Goal: Task Accomplishment & Management: Use online tool/utility

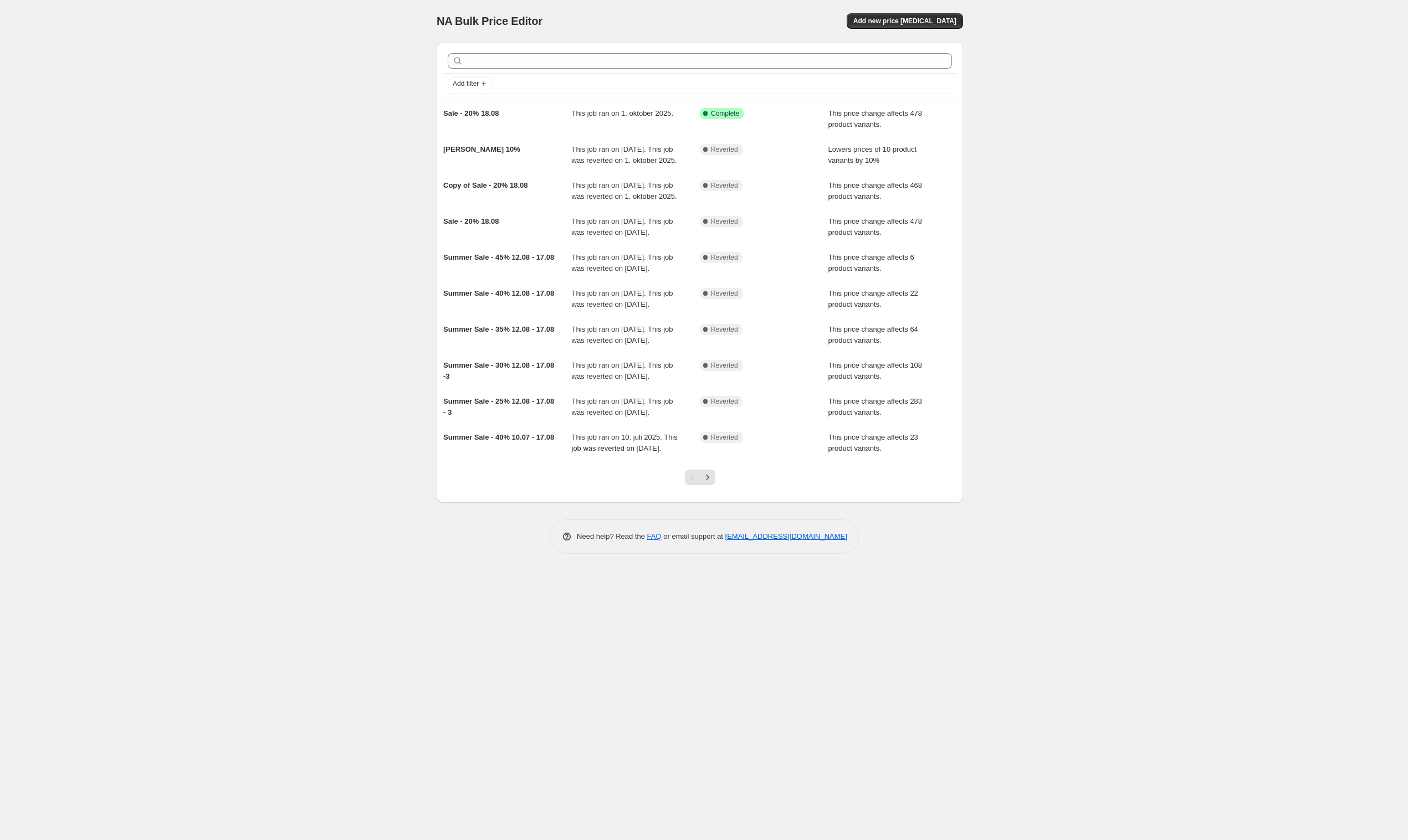
click at [1069, 133] on div "NA Bulk Price Editor. This page is ready NA Bulk Price Editor Add new price cha…" at bounding box center [700, 420] width 1400 height 840
click at [385, 140] on div "NA Bulk Price Editor. This page is ready NA Bulk Price Editor Add new price cha…" at bounding box center [700, 420] width 1400 height 840
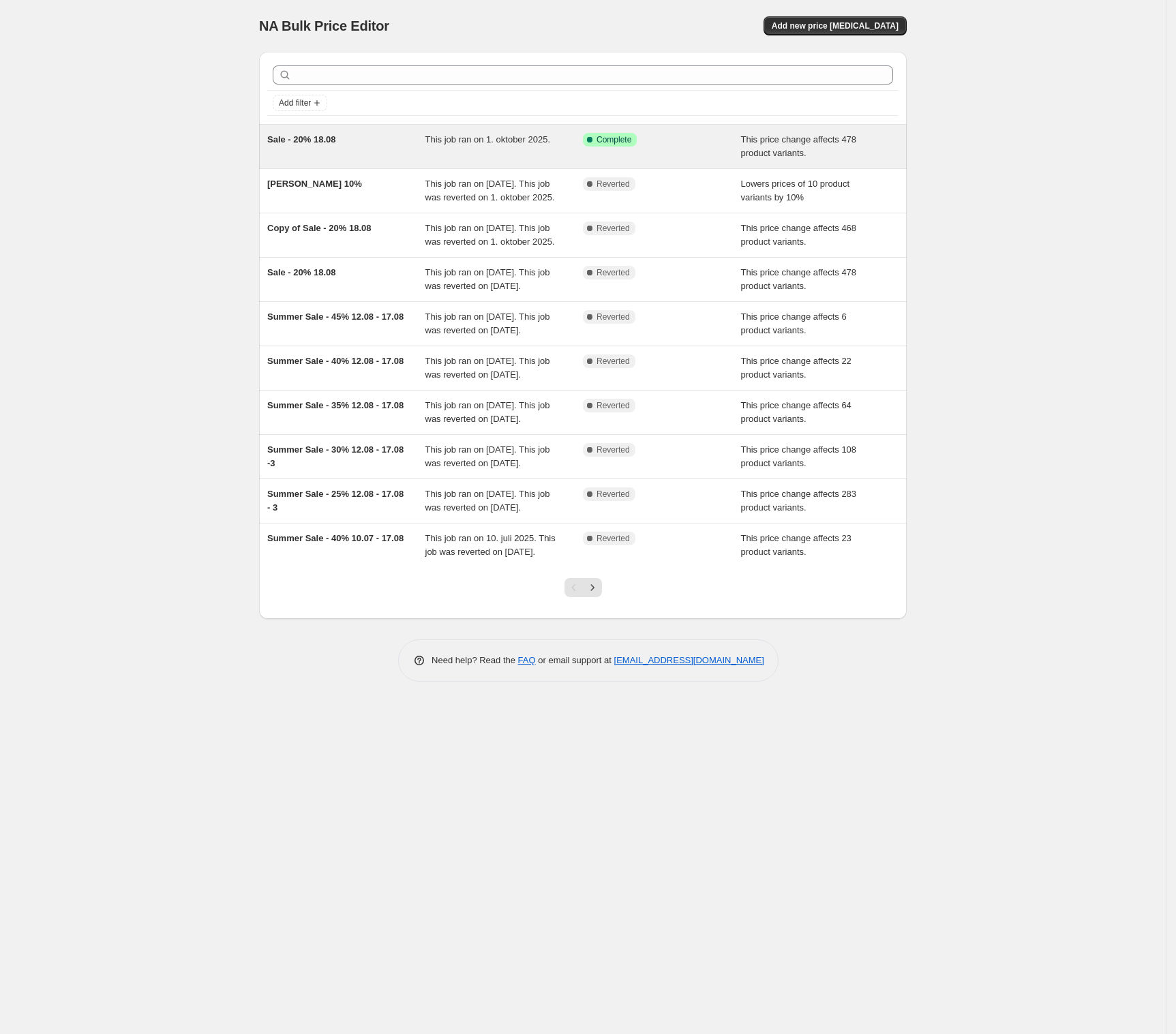
click at [363, 153] on div "Sale - 20% 18.08" at bounding box center [346, 146] width 158 height 27
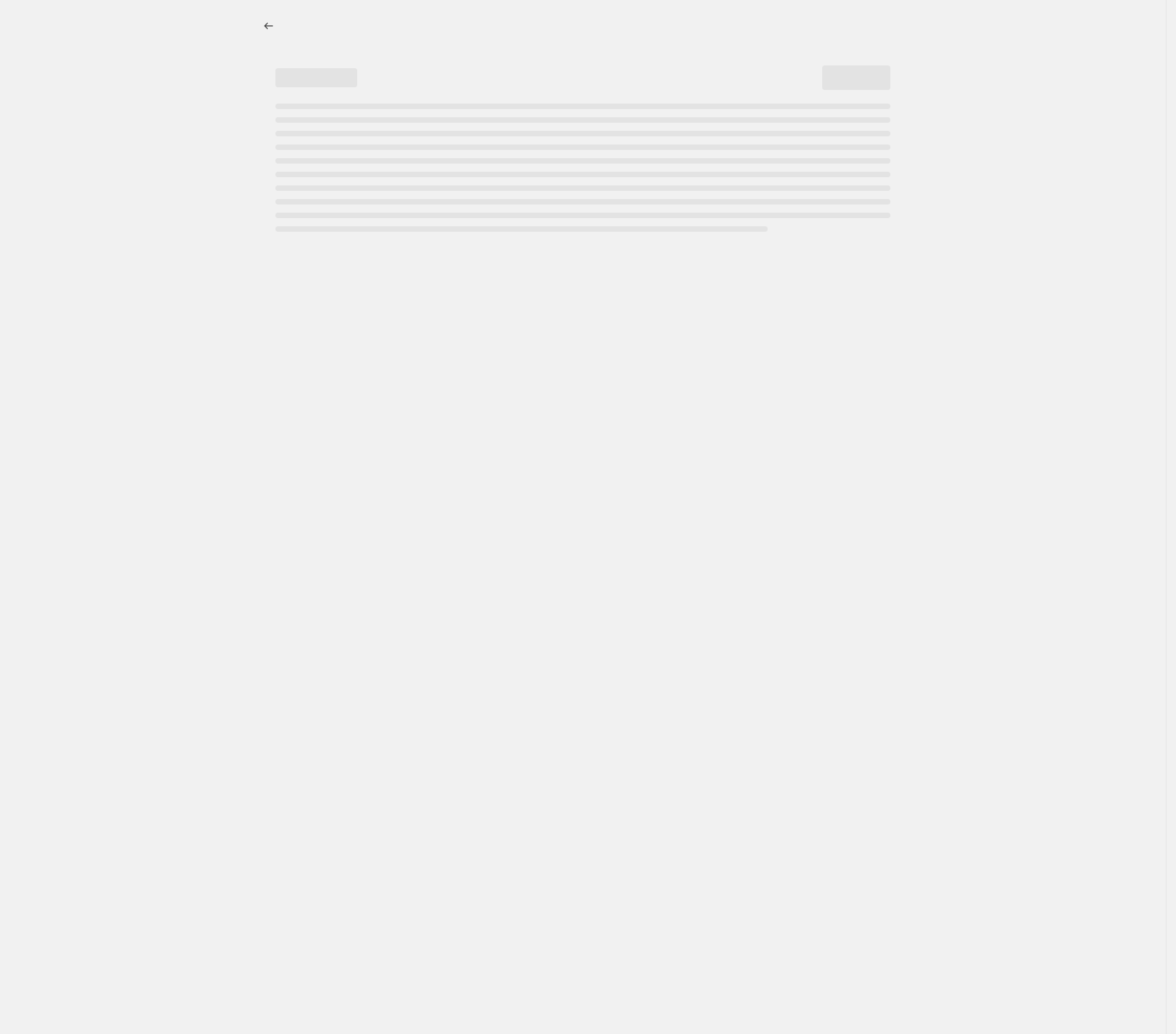
select select "pcap"
select select "no_change"
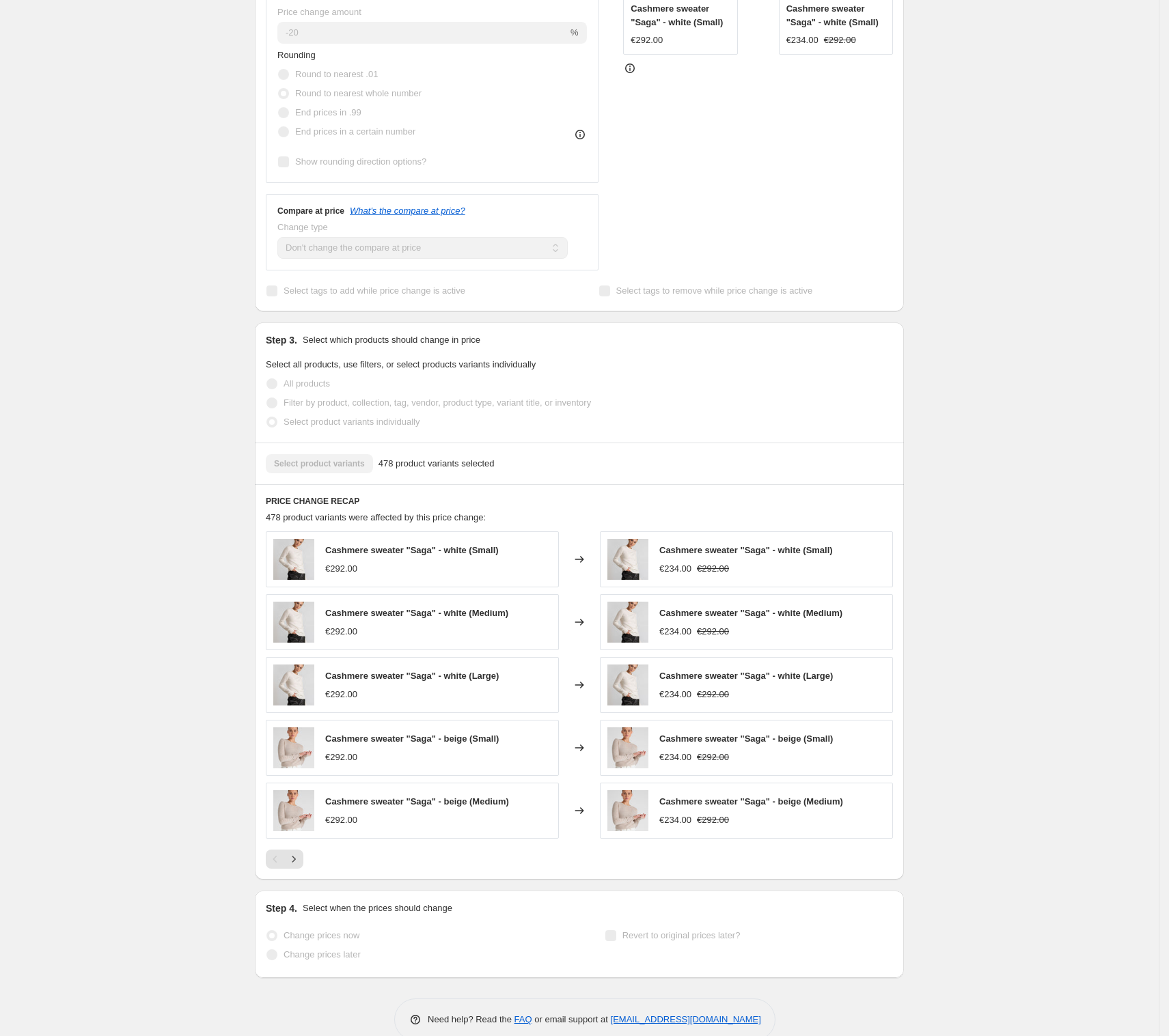
scroll to position [490, 0]
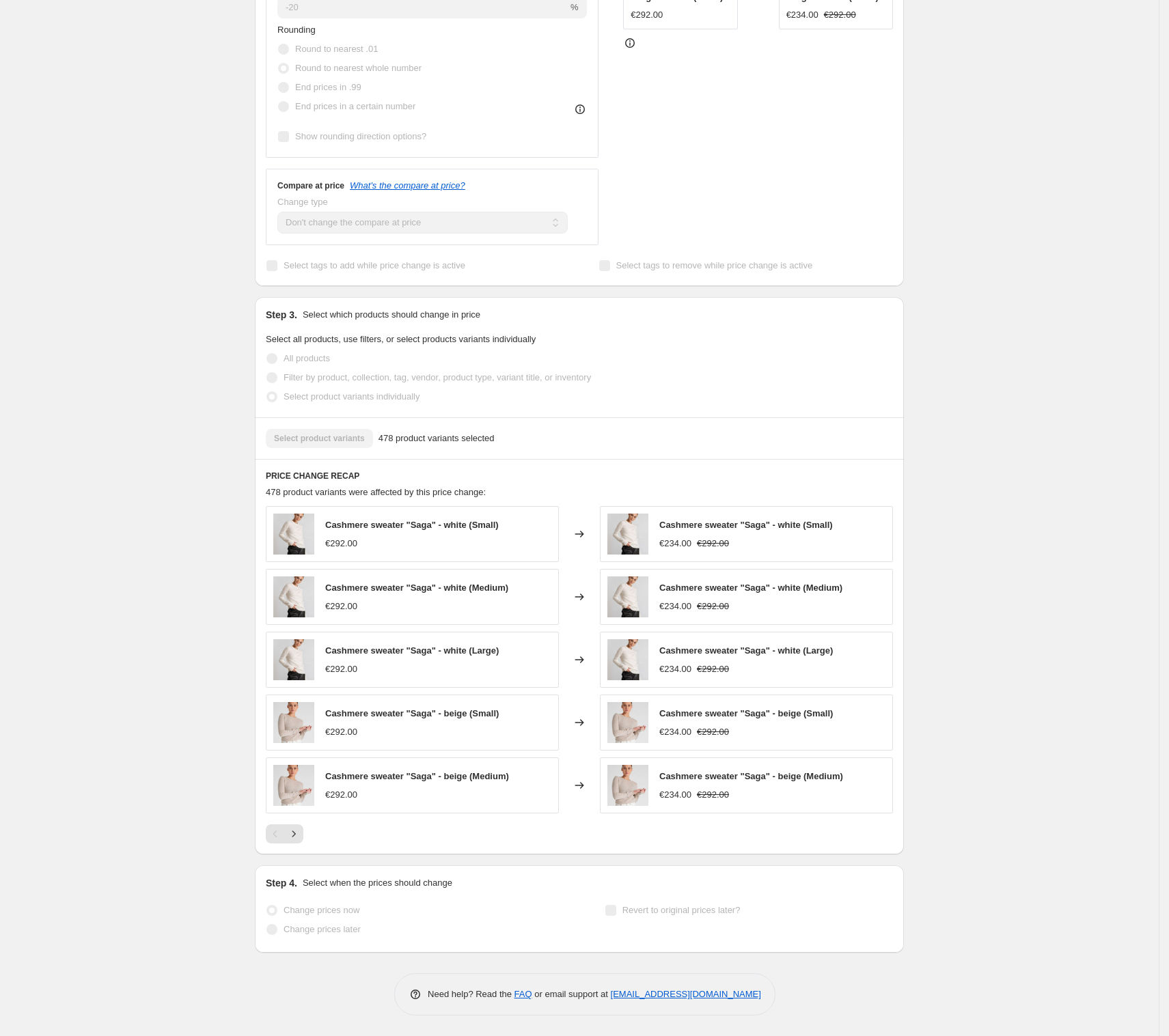
click at [433, 434] on span "478 product variants selected" at bounding box center [437, 438] width 116 height 14
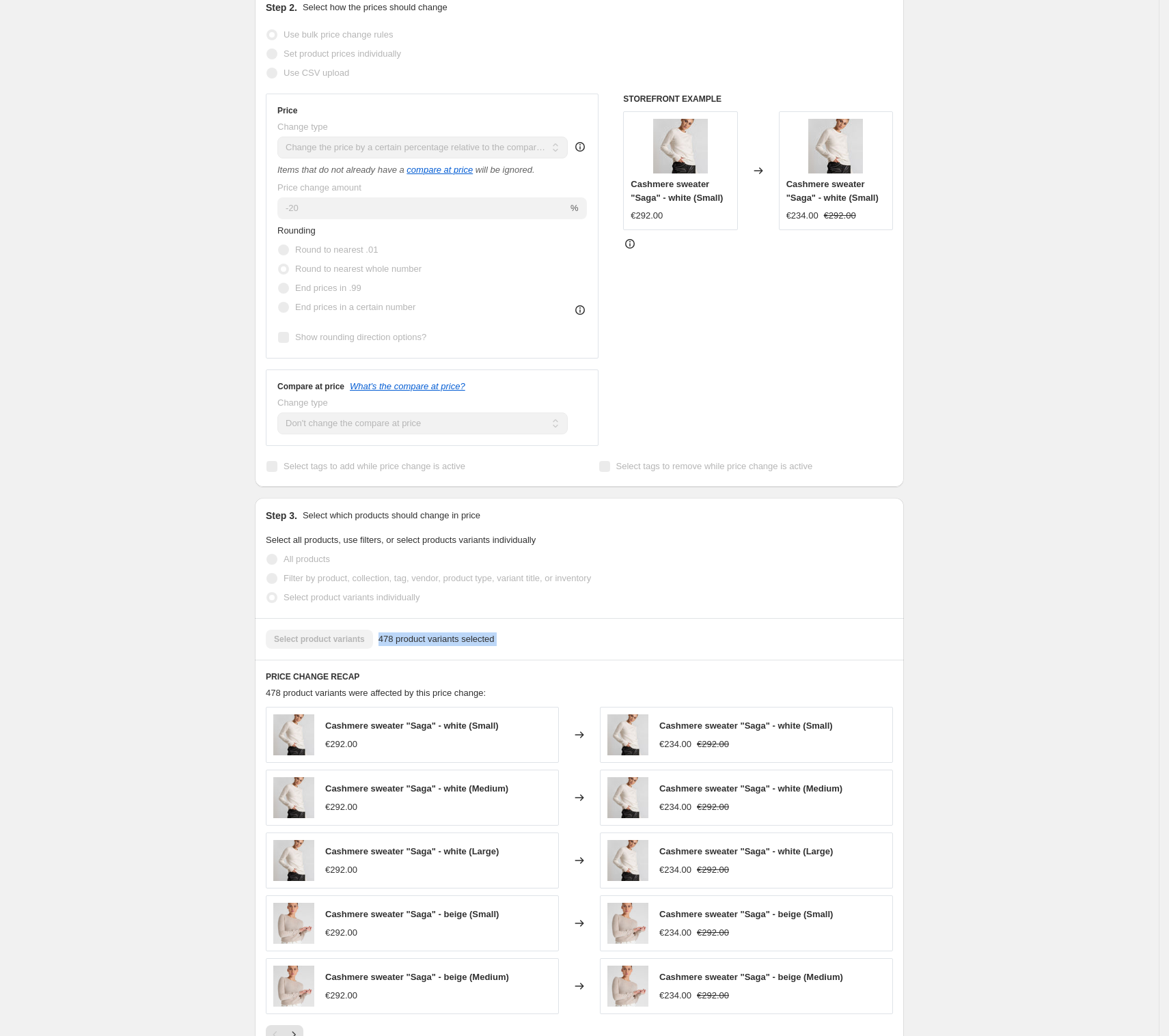
scroll to position [283, 0]
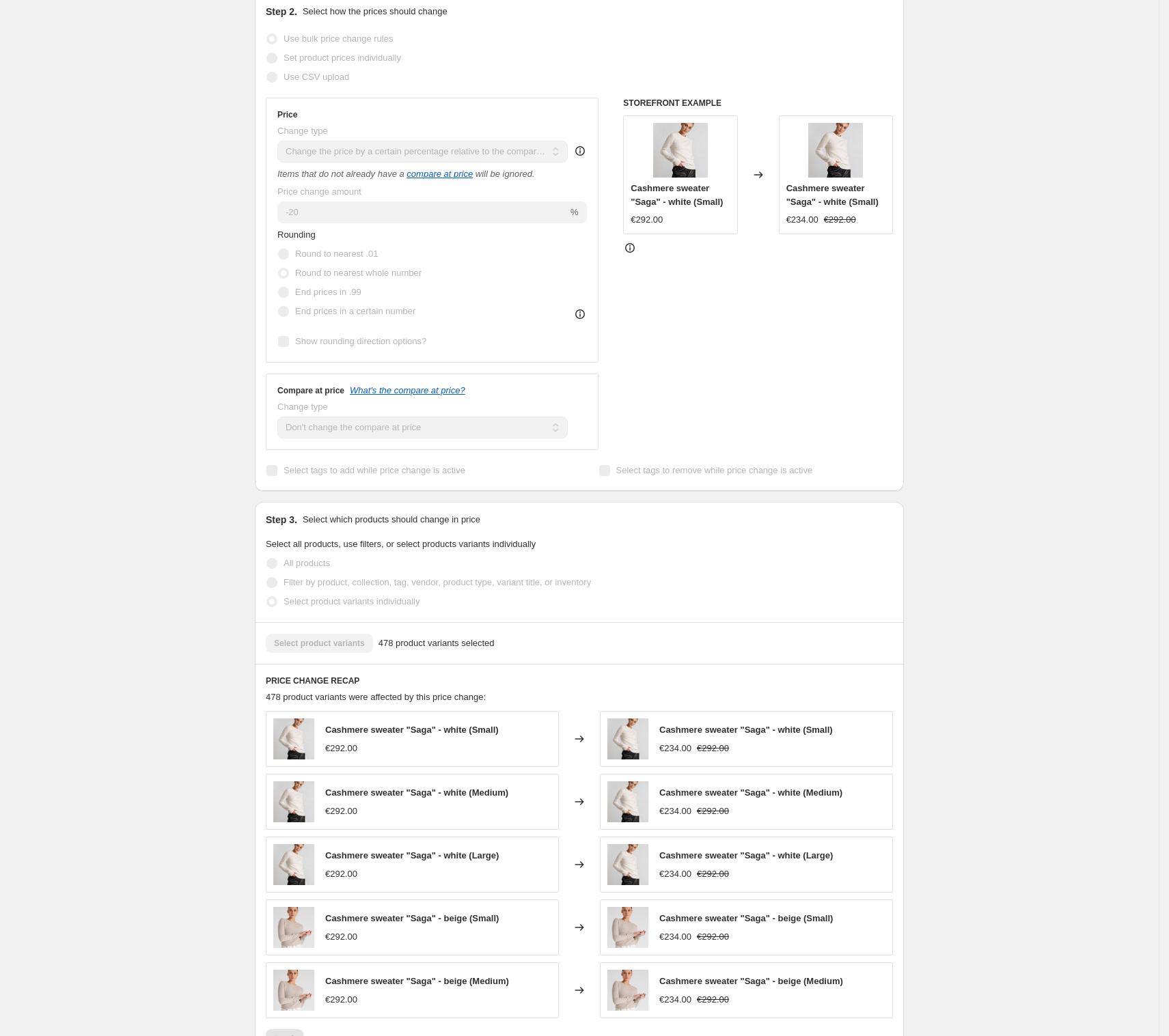
click at [995, 434] on div "Sale - 20% 18.08. This page is ready Sale - 20% 18.08 Success Complete Complete…" at bounding box center [579, 479] width 1159 height 1525
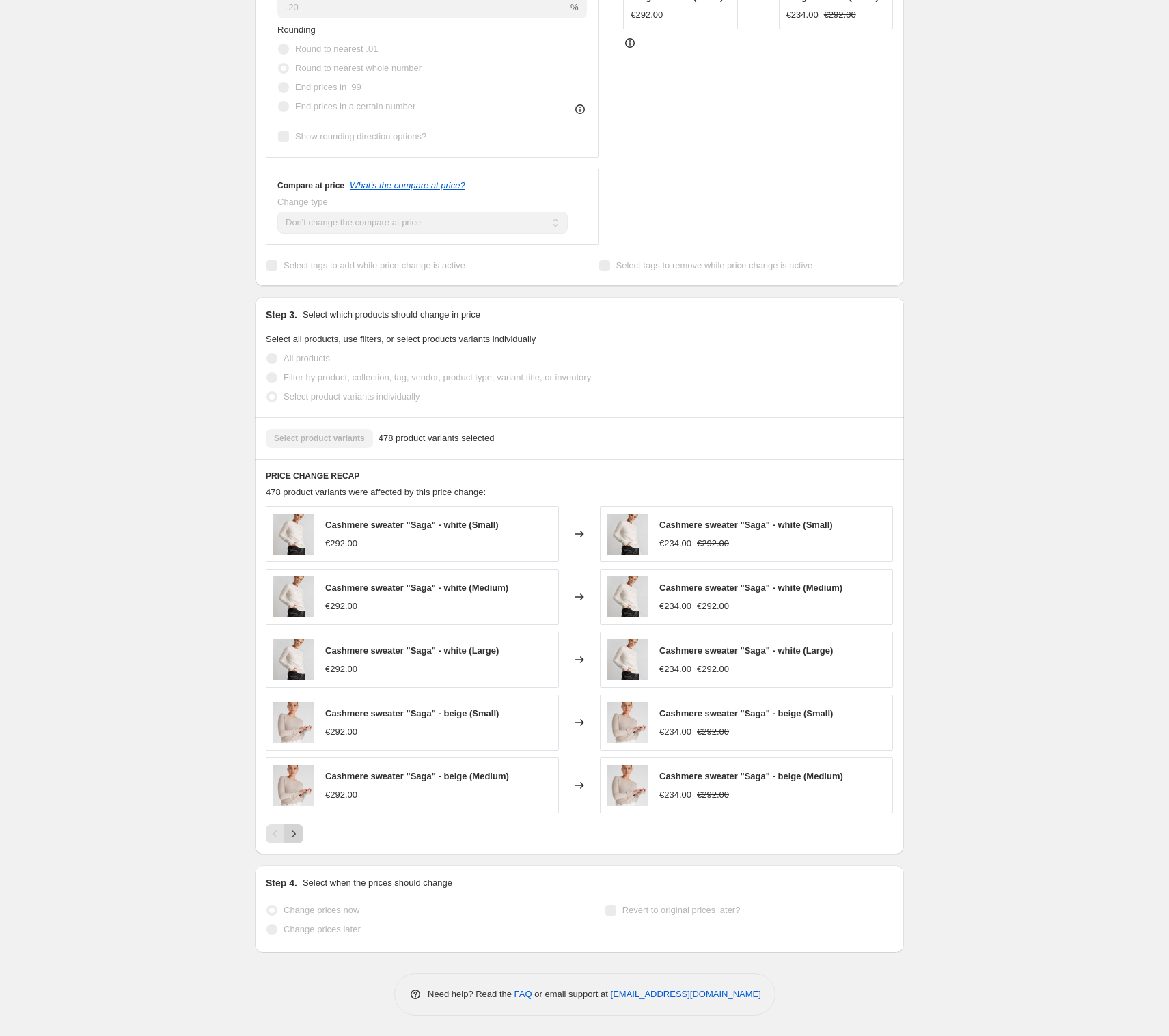
click at [293, 836] on icon "Next" at bounding box center [294, 834] width 14 height 14
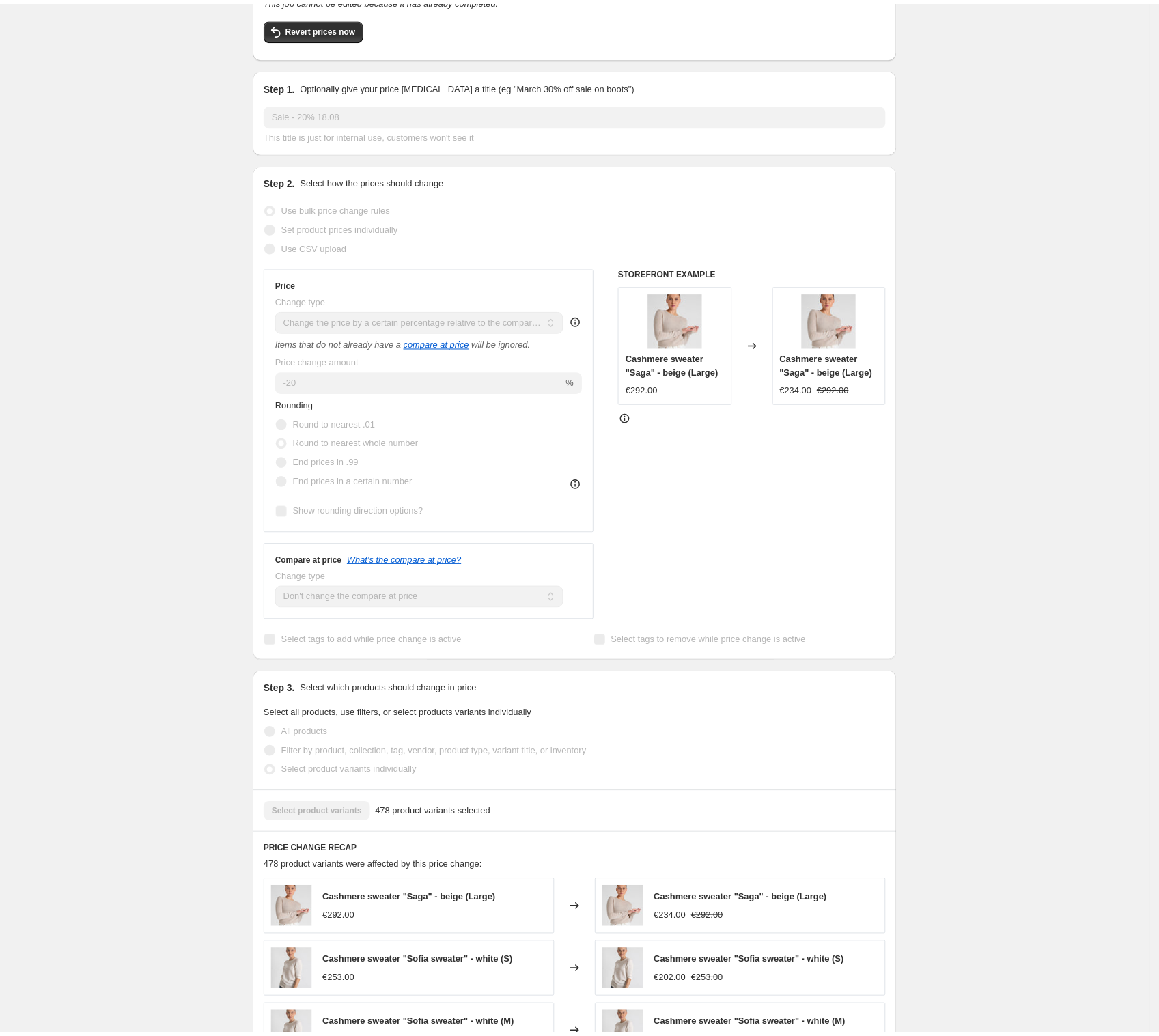
scroll to position [0, 0]
